Goal: Task Accomplishment & Management: Use online tool/utility

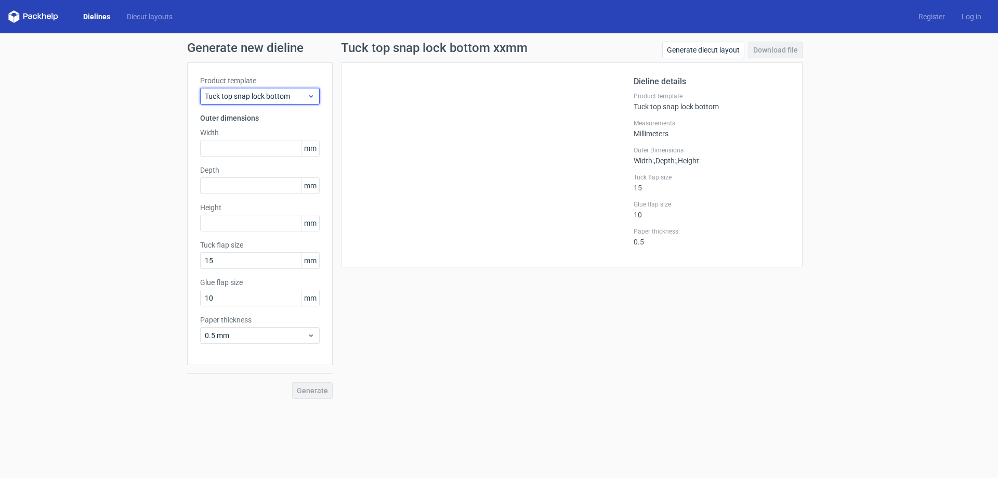
click at [279, 98] on span "Tuck top snap lock bottom" at bounding box center [256, 96] width 102 height 10
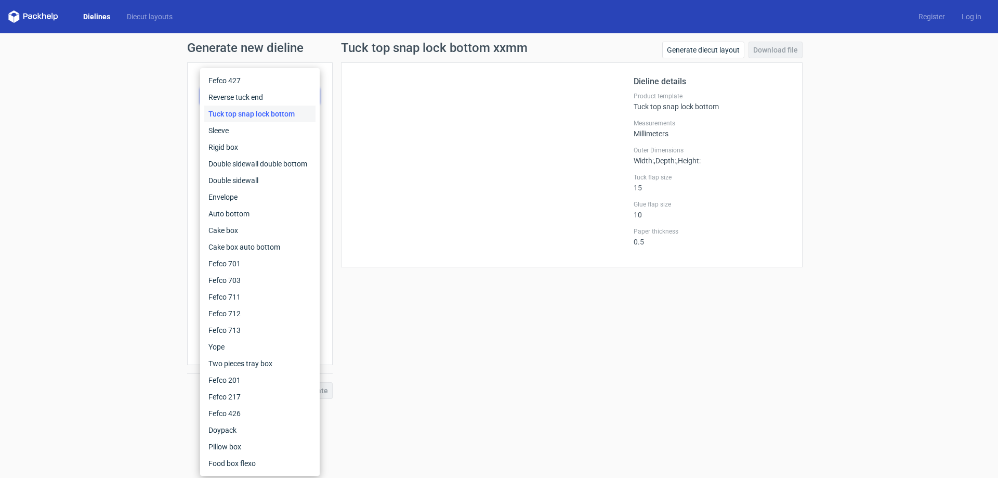
click at [155, 115] on div "Generate new dieline Product template Tuck top snap lock bottom Outer dimension…" at bounding box center [499, 220] width 998 height 374
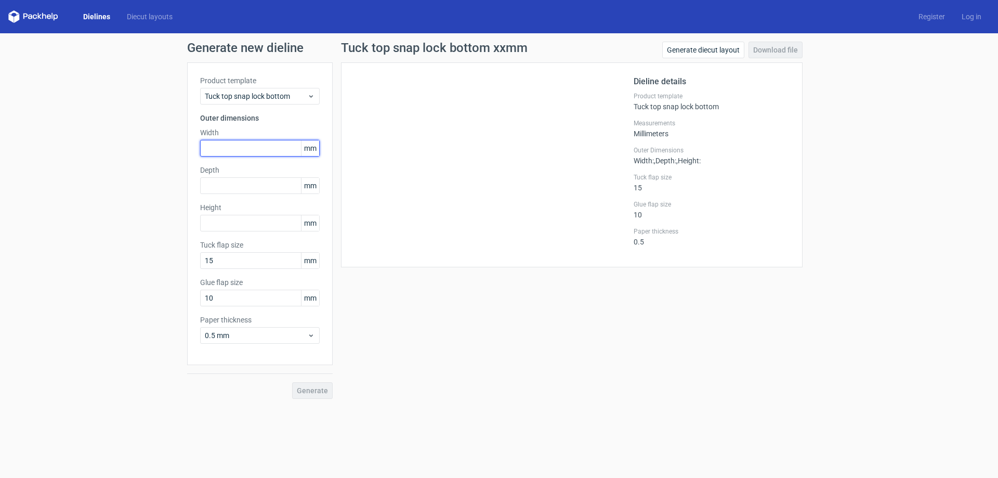
click at [283, 151] on input "text" at bounding box center [260, 148] width 120 height 17
type input "62"
click at [283, 184] on input "text" at bounding box center [260, 185] width 120 height 17
type input "28"
click at [283, 226] on input "text" at bounding box center [260, 223] width 120 height 17
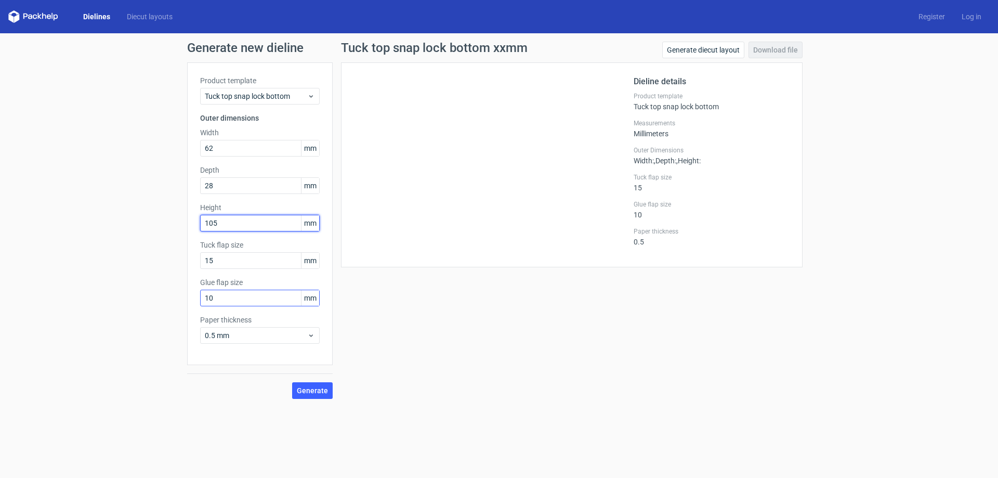
type input "105"
drag, startPoint x: 247, startPoint y: 294, endPoint x: 135, endPoint y: 294, distance: 111.8
click at [135, 294] on div "Generate new dieline Product template Tuck top snap lock bottom Outer dimension…" at bounding box center [499, 220] width 998 height 374
type input "12"
click at [181, 361] on div "Generate new dieline Product template Tuck top snap lock bottom Outer dimension…" at bounding box center [499, 220] width 998 height 374
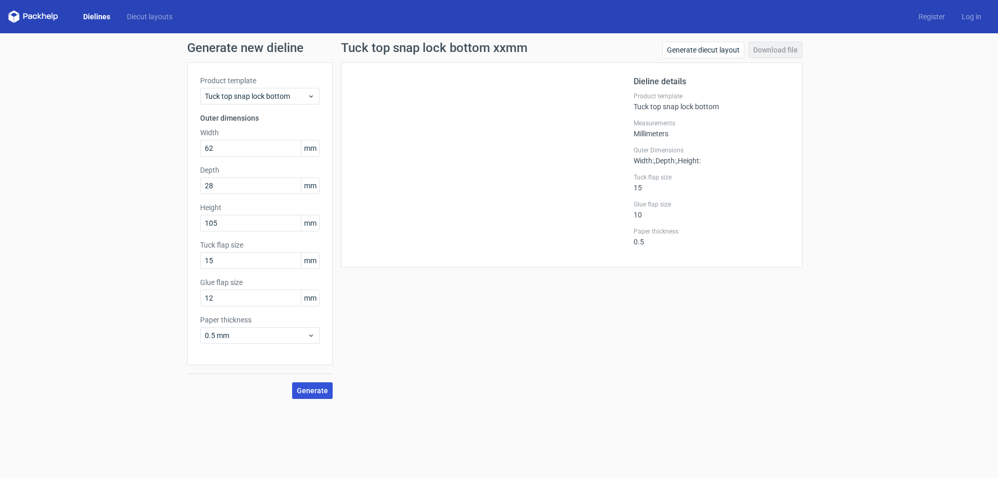
click at [305, 387] on span "Generate" at bounding box center [312, 390] width 31 height 7
click at [775, 50] on link "Download file" at bounding box center [776, 50] width 54 height 17
